Goal: Information Seeking & Learning: Find specific fact

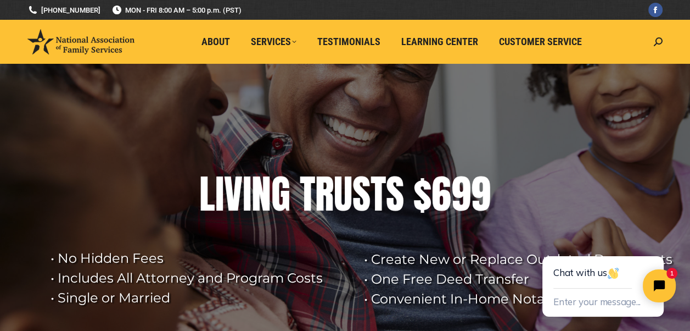
click at [577, 231] on html "Chat with us Enter your message... 1" at bounding box center [604, 275] width 172 height 110
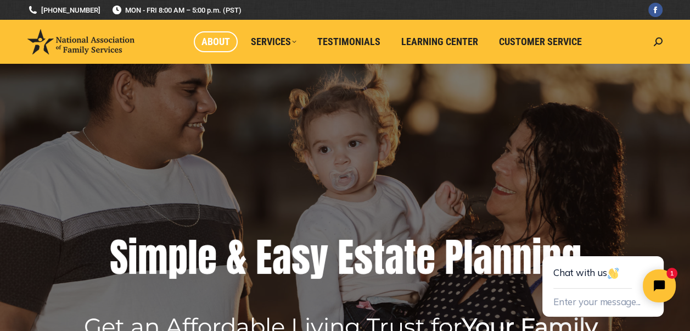
click at [217, 37] on span "About" at bounding box center [215, 42] width 29 height 12
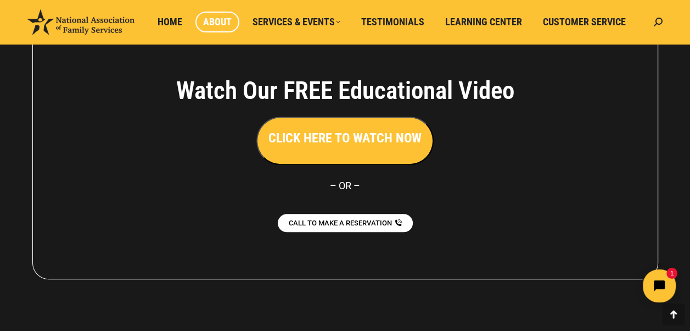
scroll to position [925, 0]
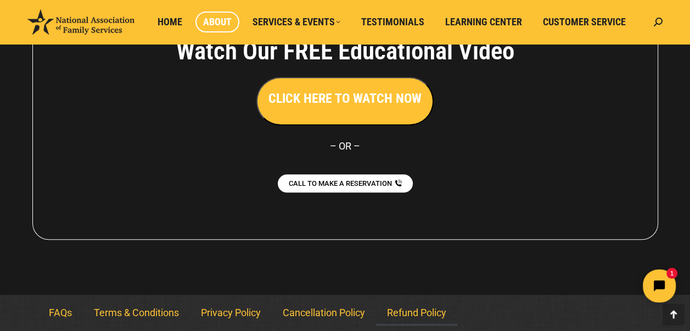
click at [419, 310] on link "Refund Policy" at bounding box center [416, 312] width 81 height 25
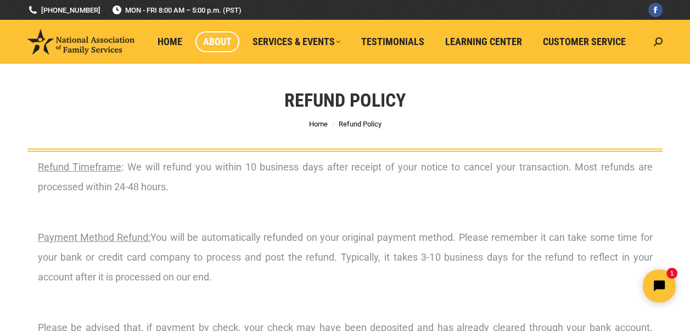
click at [215, 41] on span "About" at bounding box center [217, 42] width 29 height 12
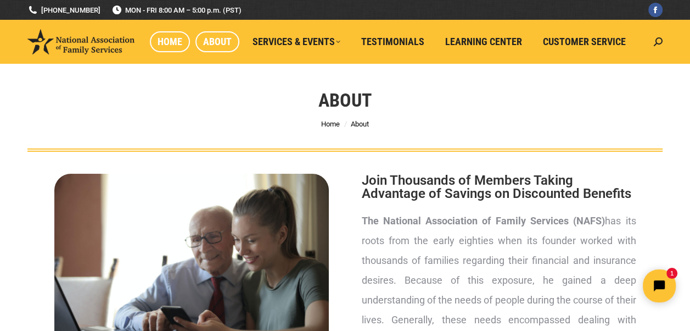
click at [169, 40] on span "Home" at bounding box center [170, 42] width 25 height 12
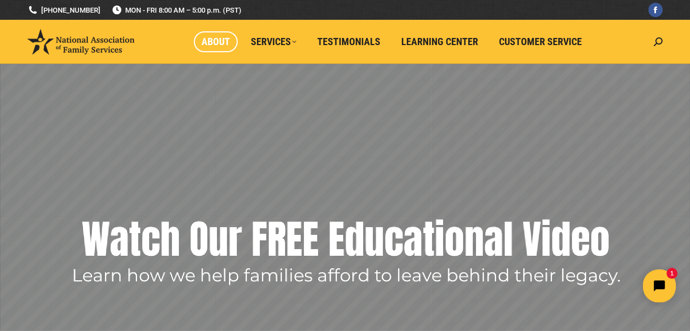
click at [212, 39] on span "About" at bounding box center [215, 42] width 29 height 12
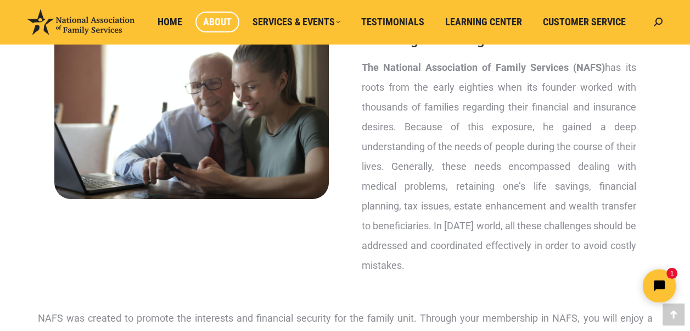
scroll to position [152, 0]
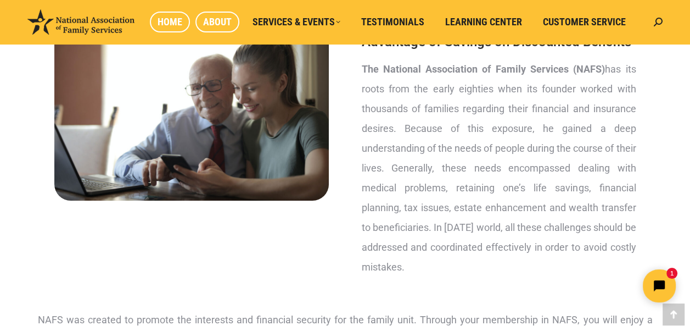
click at [171, 22] on span "Home" at bounding box center [170, 22] width 25 height 12
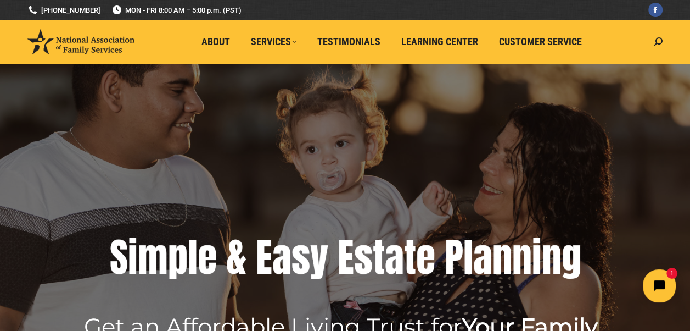
click at [25, 166] on rs-layer at bounding box center [345, 237] width 690 height 346
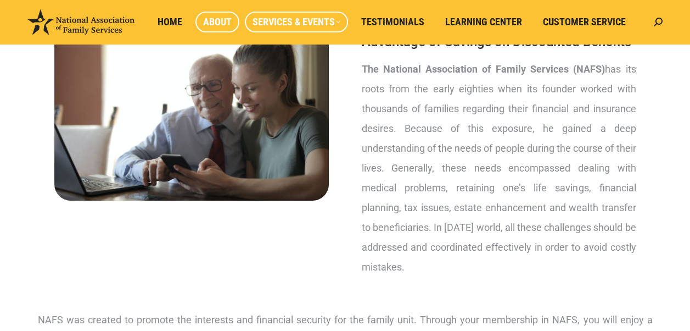
click at [301, 31] on link "Services & Events" at bounding box center [296, 22] width 103 height 21
click at [294, 25] on span "Services & Events" at bounding box center [297, 22] width 88 height 12
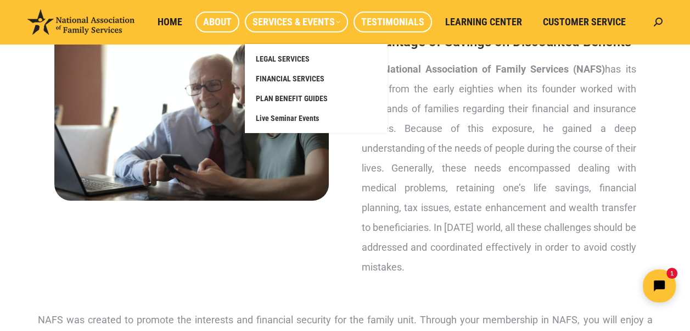
click at [406, 25] on span "Testimonials" at bounding box center [392, 22] width 63 height 12
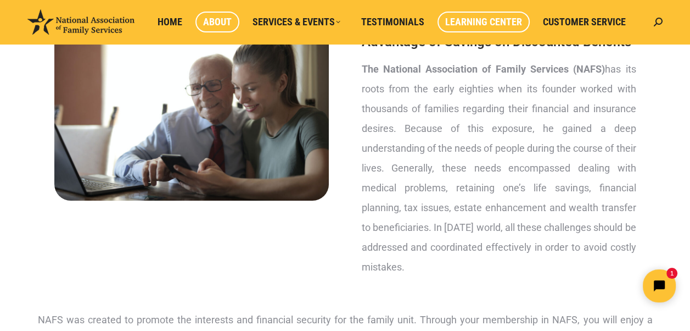
click at [481, 23] on span "Learning Center" at bounding box center [483, 22] width 77 height 12
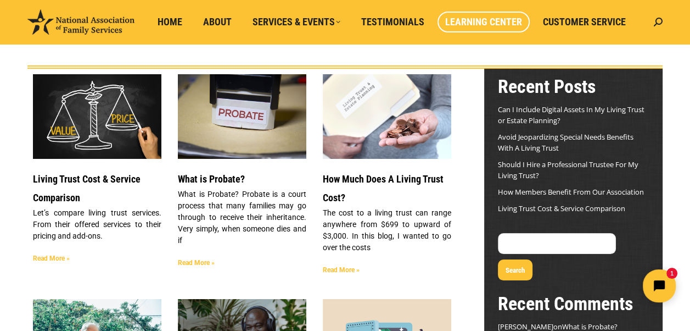
scroll to position [85, 0]
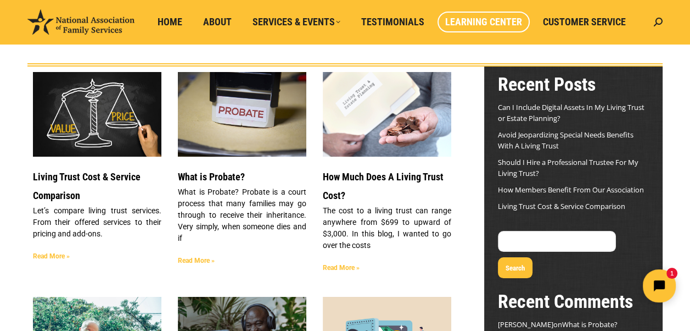
click at [542, 238] on input "Search" at bounding box center [557, 241] width 118 height 21
type input "membership fee"
click at [533, 257] on button "Search" at bounding box center [515, 267] width 35 height 21
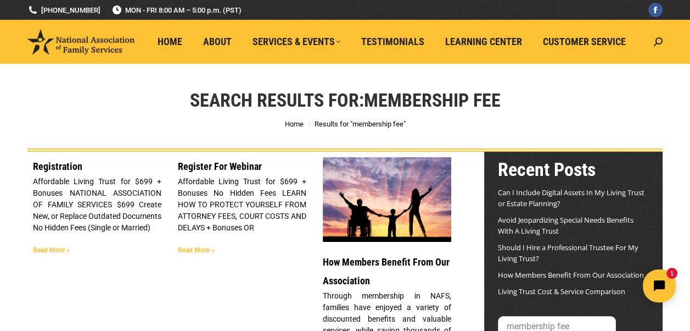
click at [538, 97] on div "Search Results for: membership fee You are here: Home Results for "membership f…" at bounding box center [345, 108] width 690 height 88
